Goal: Contribute content: Add original content to the website for others to see

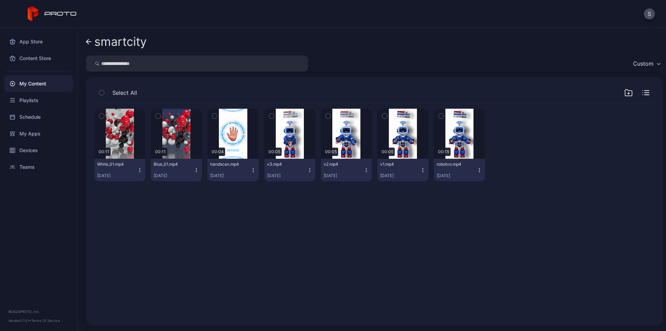
click at [32, 84] on div "My Content" at bounding box center [38, 83] width 69 height 17
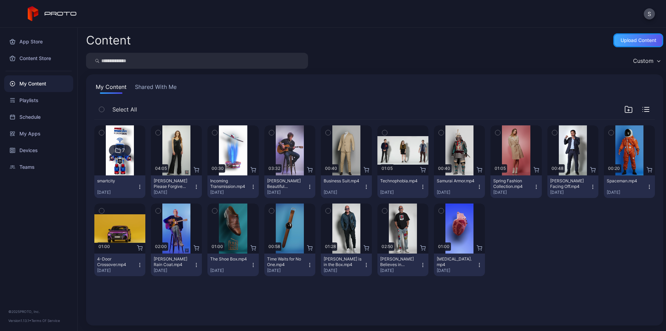
click at [635, 37] on div "Upload Content" at bounding box center [639, 40] width 36 height 6
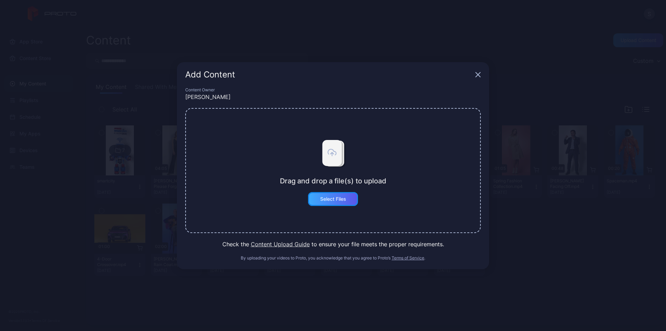
click at [328, 202] on div "Select Files" at bounding box center [333, 199] width 50 height 14
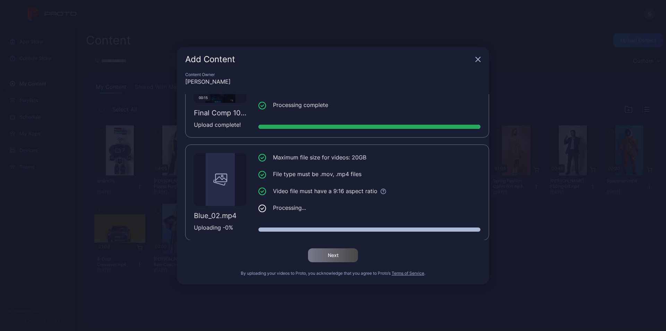
scroll to position [53, 0]
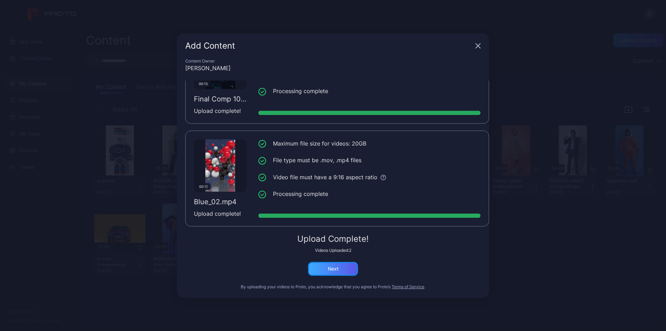
click at [336, 271] on div "Next" at bounding box center [333, 269] width 11 height 6
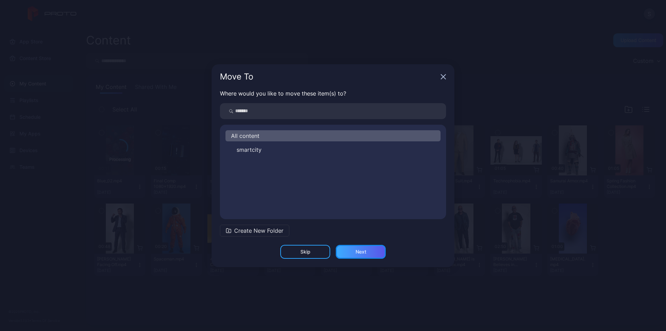
click at [370, 252] on div "Next" at bounding box center [361, 252] width 50 height 14
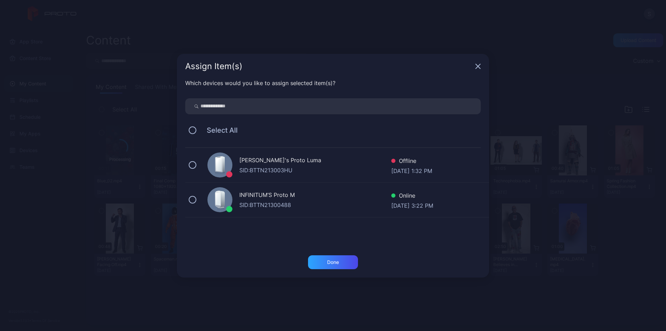
click at [320, 200] on div "INFINITUM’S Proto M" at bounding box center [315, 196] width 152 height 10
click at [328, 258] on div "Done" at bounding box center [333, 262] width 50 height 14
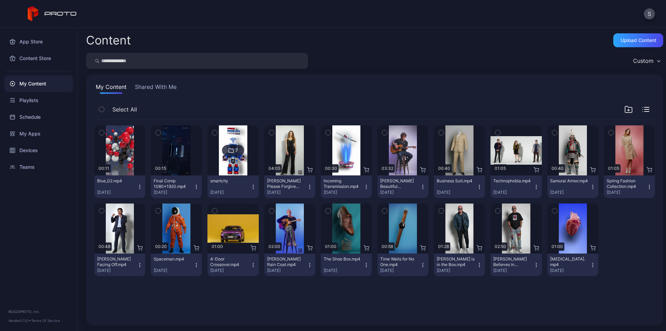
click at [195, 187] on icon "button" at bounding box center [197, 187] width 6 height 6
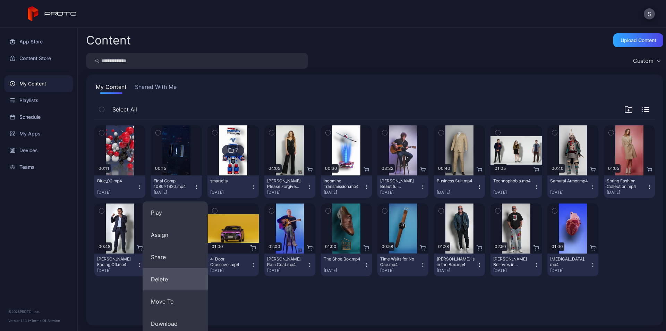
click at [184, 279] on button "Delete" at bounding box center [175, 279] width 65 height 22
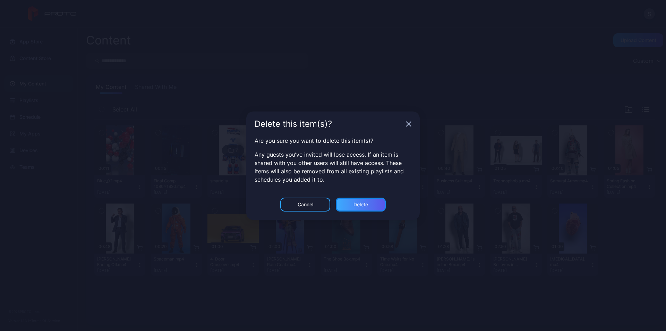
click at [364, 208] on div "Delete" at bounding box center [361, 204] width 50 height 14
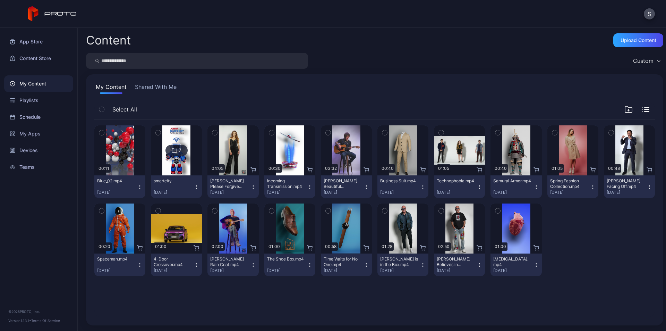
click at [139, 185] on icon "button" at bounding box center [140, 187] width 6 height 6
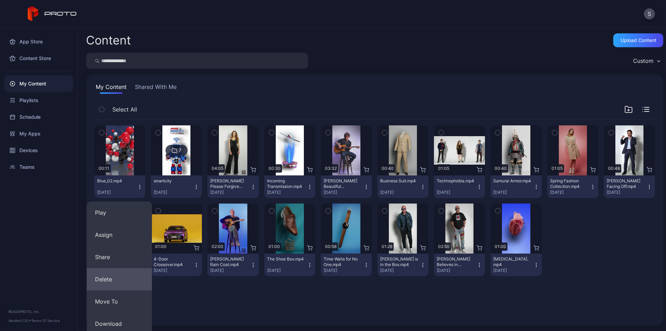
click at [126, 275] on button "Delete" at bounding box center [119, 279] width 65 height 22
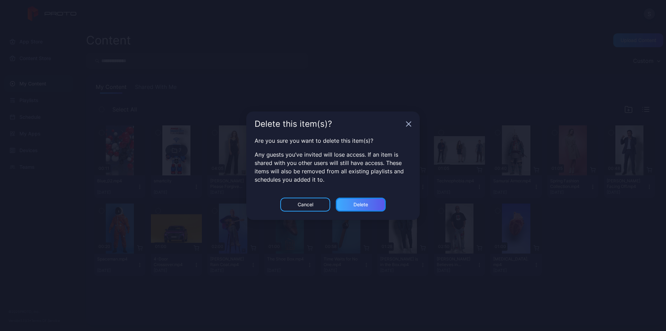
click at [368, 206] on div "Delete" at bounding box center [361, 205] width 15 height 6
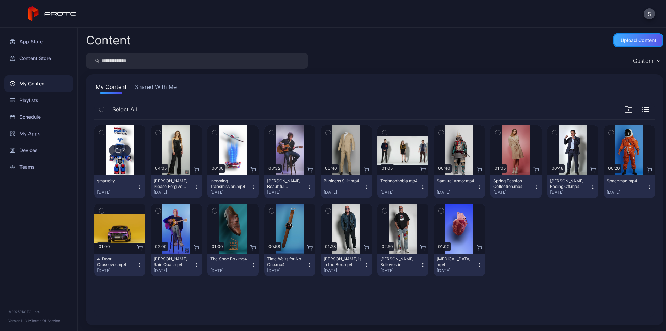
click at [626, 44] on div "Upload Content" at bounding box center [639, 40] width 50 height 14
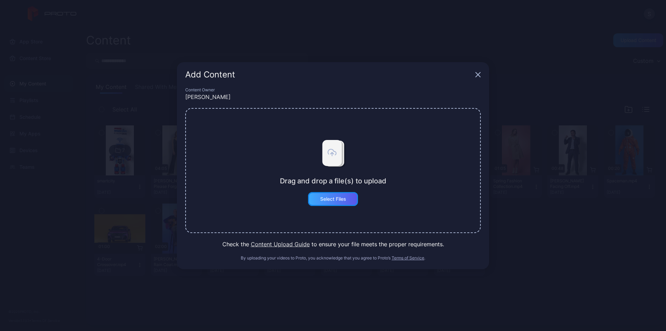
click at [340, 201] on div "Select Files" at bounding box center [333, 199] width 26 height 6
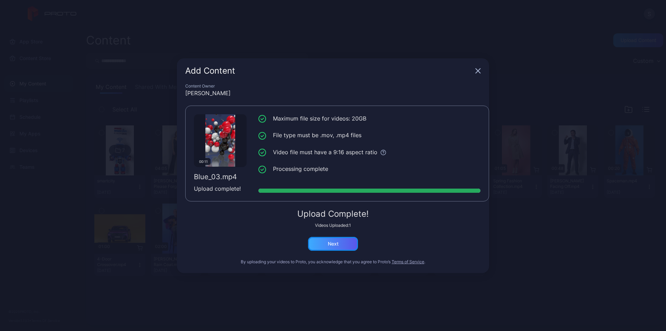
click at [342, 249] on div "Next" at bounding box center [333, 244] width 50 height 14
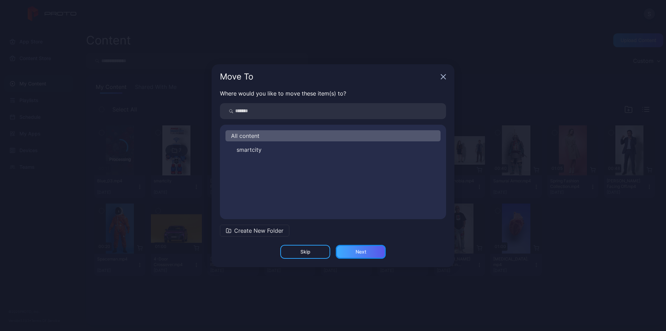
click at [367, 253] on div "Next" at bounding box center [361, 252] width 50 height 14
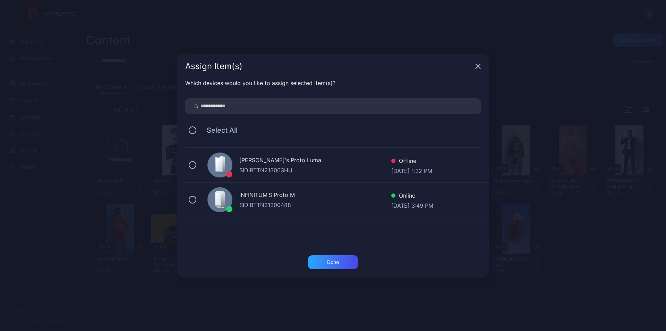
click at [271, 198] on div "INFINITUM’S Proto M" at bounding box center [315, 196] width 152 height 10
click at [331, 256] on div "Done" at bounding box center [333, 262] width 50 height 14
